Goal: Find specific page/section: Find specific page/section

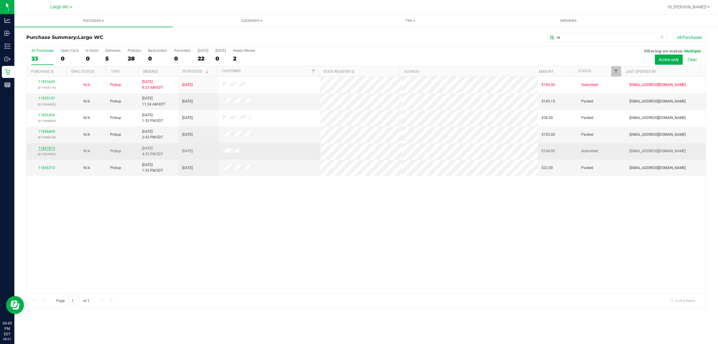
click at [46, 149] on link "11857873" at bounding box center [46, 148] width 17 height 4
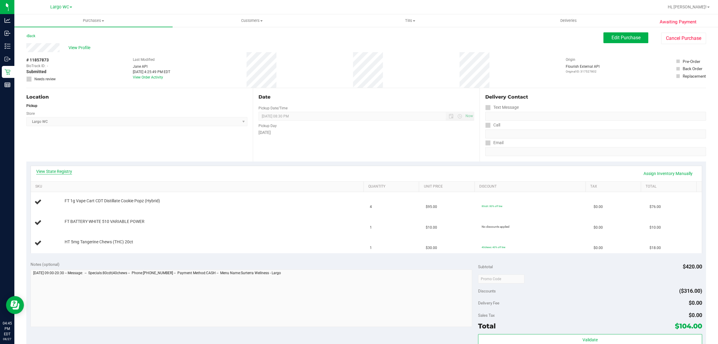
click at [65, 171] on link "View State Registry" at bounding box center [54, 171] width 36 height 6
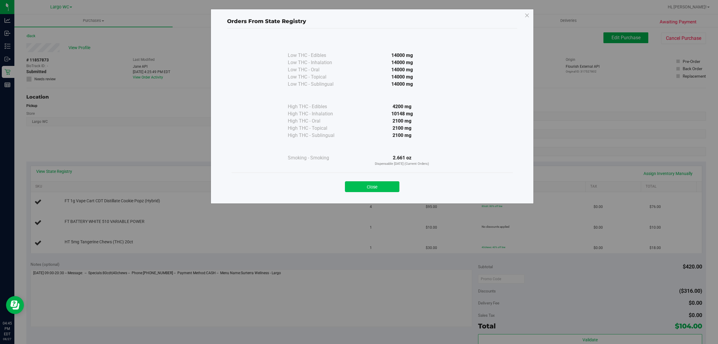
click at [383, 187] on button "Close" at bounding box center [372, 186] width 54 height 11
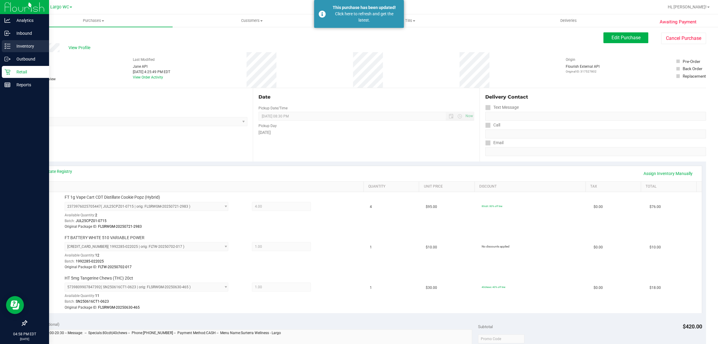
click at [3, 46] on div "Inventory" at bounding box center [25, 46] width 47 height 12
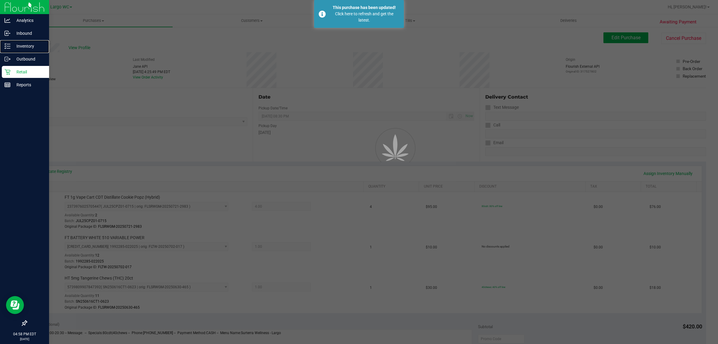
click at [3, 46] on div "Inventory" at bounding box center [25, 46] width 47 height 12
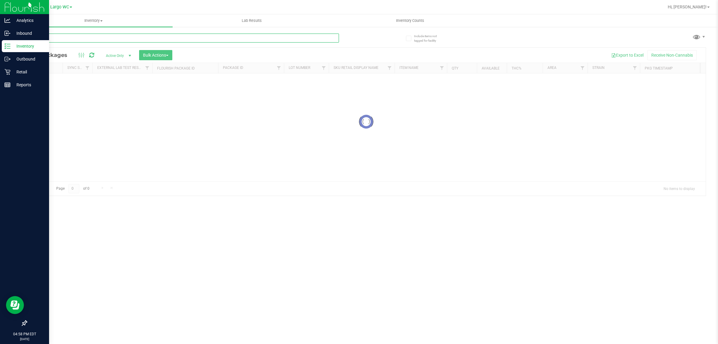
click at [116, 36] on div "Inventory All packages All inventory Waste log Create inventory Lab Results Inv…" at bounding box center [366, 178] width 704 height 329
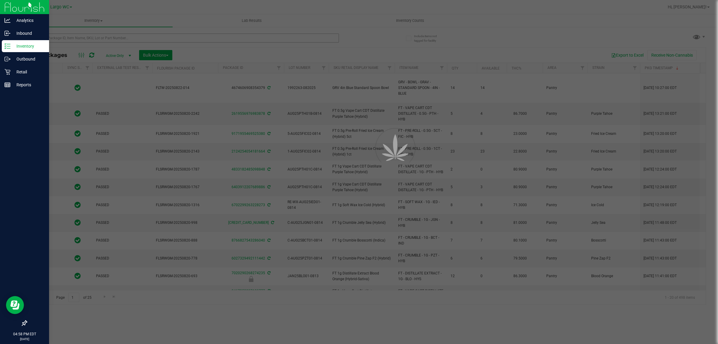
click at [116, 36] on div at bounding box center [359, 172] width 718 height 344
type input "[DATE]"
click at [116, 36] on div at bounding box center [359, 172] width 718 height 344
click at [116, 36] on input "text" at bounding box center [182, 38] width 313 height 9
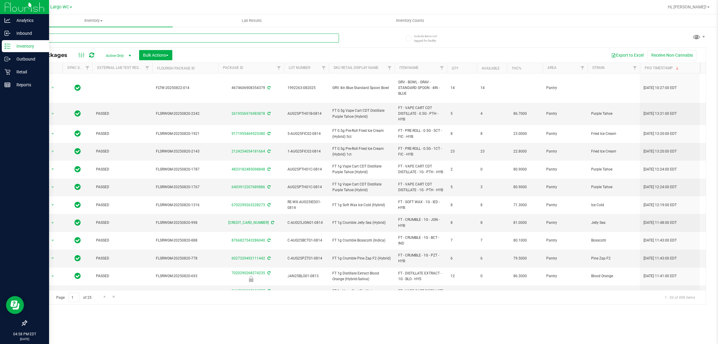
click at [116, 36] on input "text" at bounding box center [182, 38] width 313 height 9
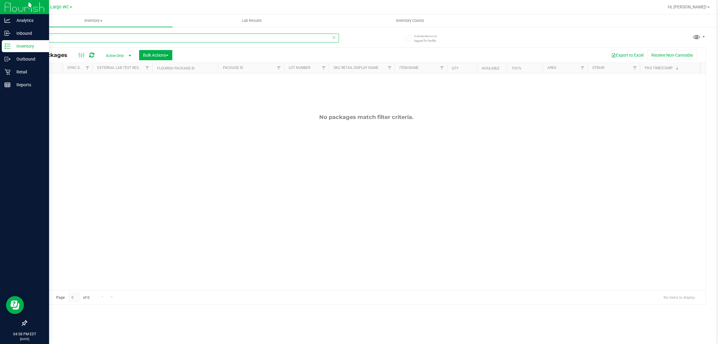
type input "side"
